Goal: Information Seeking & Learning: Learn about a topic

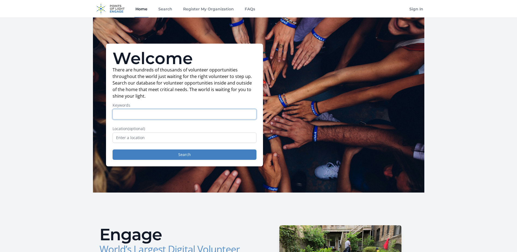
click at [171, 116] on input "Keywords" at bounding box center [185, 114] width 144 height 10
click at [153, 136] on input "text" at bounding box center [185, 137] width 144 height 10
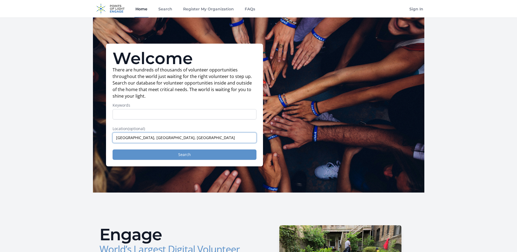
type input "Cleveland, OH, USA"
click at [163, 154] on button "Search" at bounding box center [185, 154] width 144 height 10
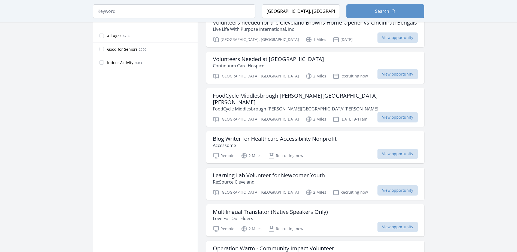
scroll to position [354, 0]
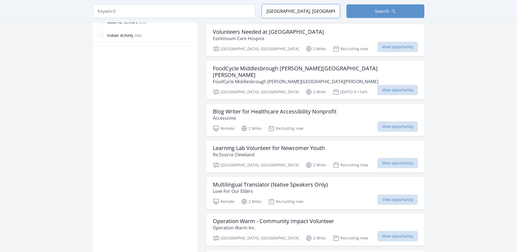
click at [316, 7] on input "Cleveland, OH, USA" at bounding box center [301, 11] width 78 height 14
type input "C"
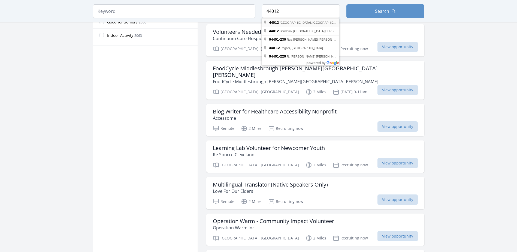
type input "Avon Lake, OH 44012, USA"
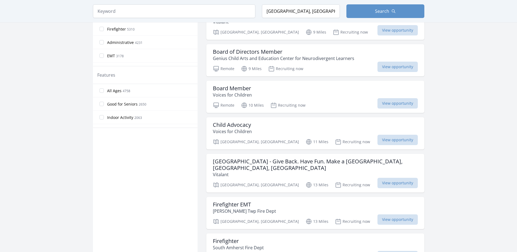
scroll to position [272, 0]
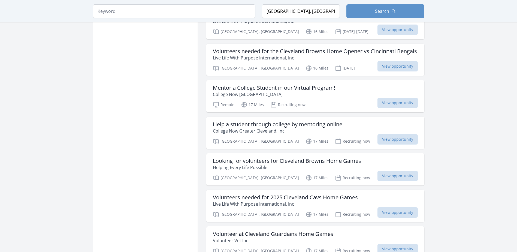
scroll to position [882, 0]
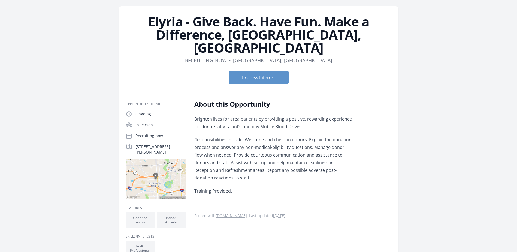
scroll to position [27, 0]
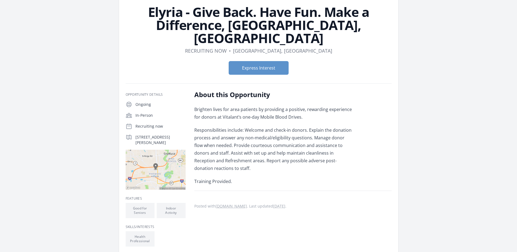
click at [276, 105] on p "Brighten lives for area patients by providing a positive, rewarding experience …" at bounding box center [273, 112] width 159 height 15
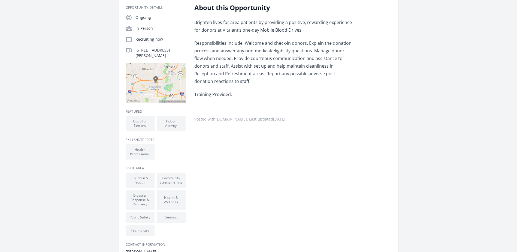
scroll to position [109, 0]
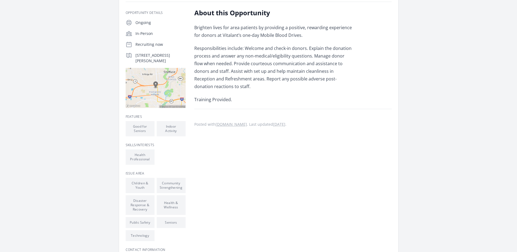
click at [289, 56] on p "Responsibilities include: Welcome and check-in donors. Explain the donation pro…" at bounding box center [273, 67] width 159 height 46
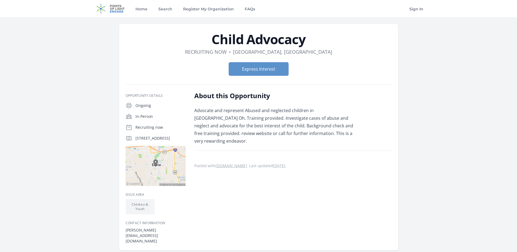
click at [312, 122] on p "Advocate and represent Abused and neglected children in [GEOGRAPHIC_DATA] Oh. T…" at bounding box center [273, 126] width 159 height 38
click at [299, 110] on p "Advocate and represent Abused and neglected children in [GEOGRAPHIC_DATA] Oh. T…" at bounding box center [273, 126] width 159 height 38
click at [272, 108] on p "Advocate and represent Abused and neglected children in [GEOGRAPHIC_DATA] Oh. T…" at bounding box center [273, 126] width 159 height 38
click at [284, 108] on p "Advocate and represent Abused and neglected children in [GEOGRAPHIC_DATA] Oh. T…" at bounding box center [273, 126] width 159 height 38
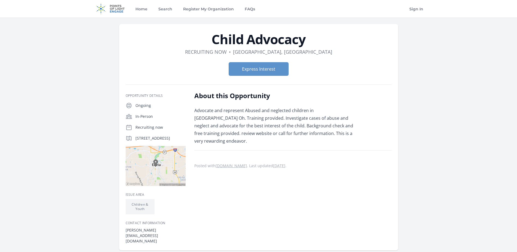
click at [284, 113] on p "Advocate and represent Abused and neglected children in [GEOGRAPHIC_DATA] Oh. T…" at bounding box center [273, 126] width 159 height 38
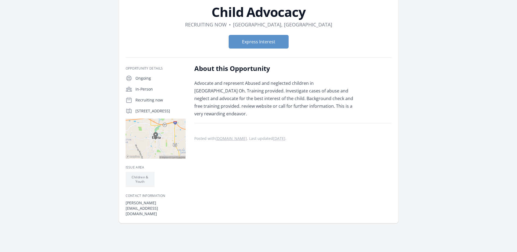
click at [282, 98] on p "Advocate and represent Abused and neglected children in [GEOGRAPHIC_DATA] Oh. T…" at bounding box center [273, 98] width 159 height 38
